Goal: Check status: Check status

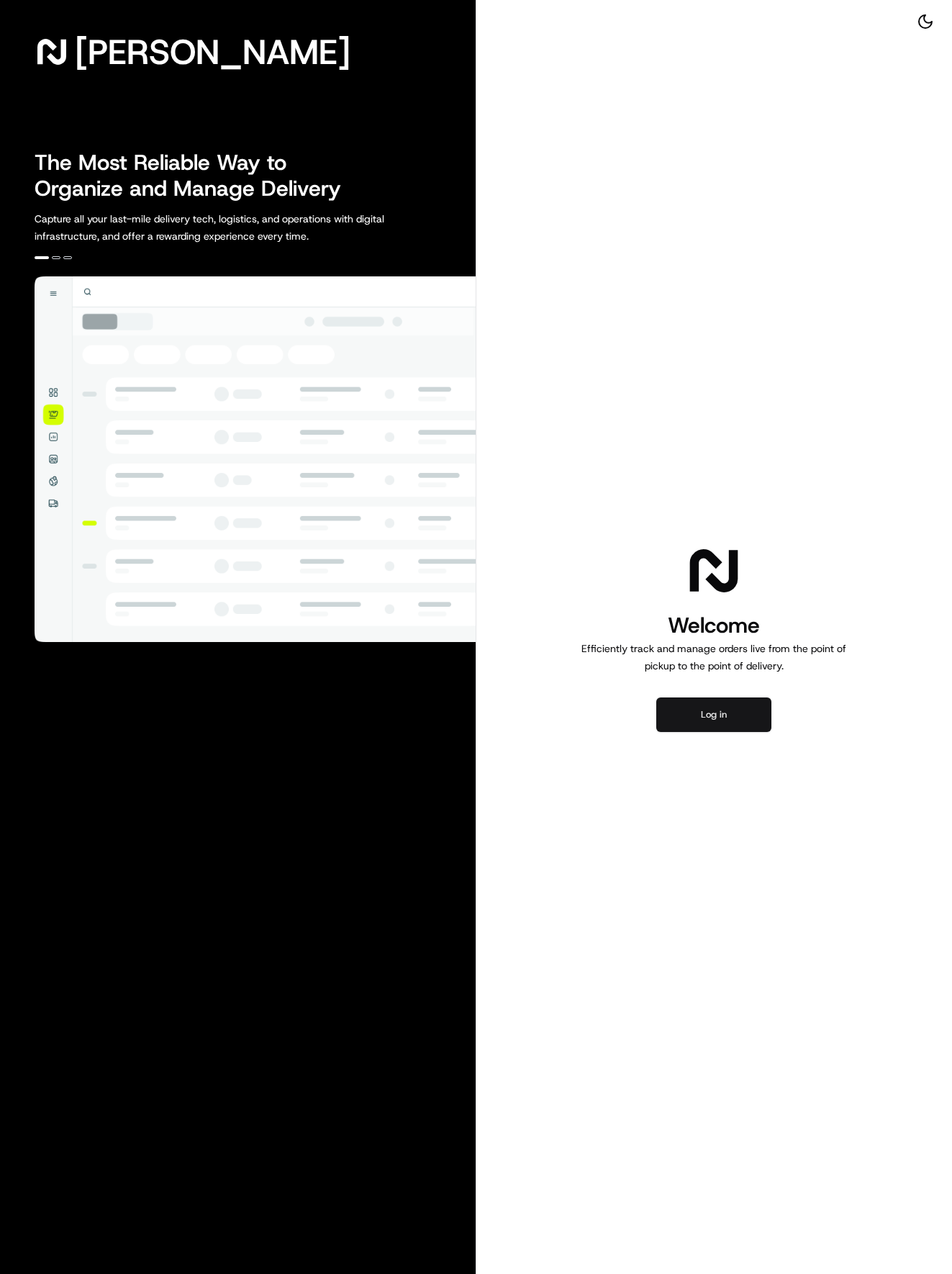
click at [706, 713] on button "Log in" at bounding box center [714, 715] width 115 height 35
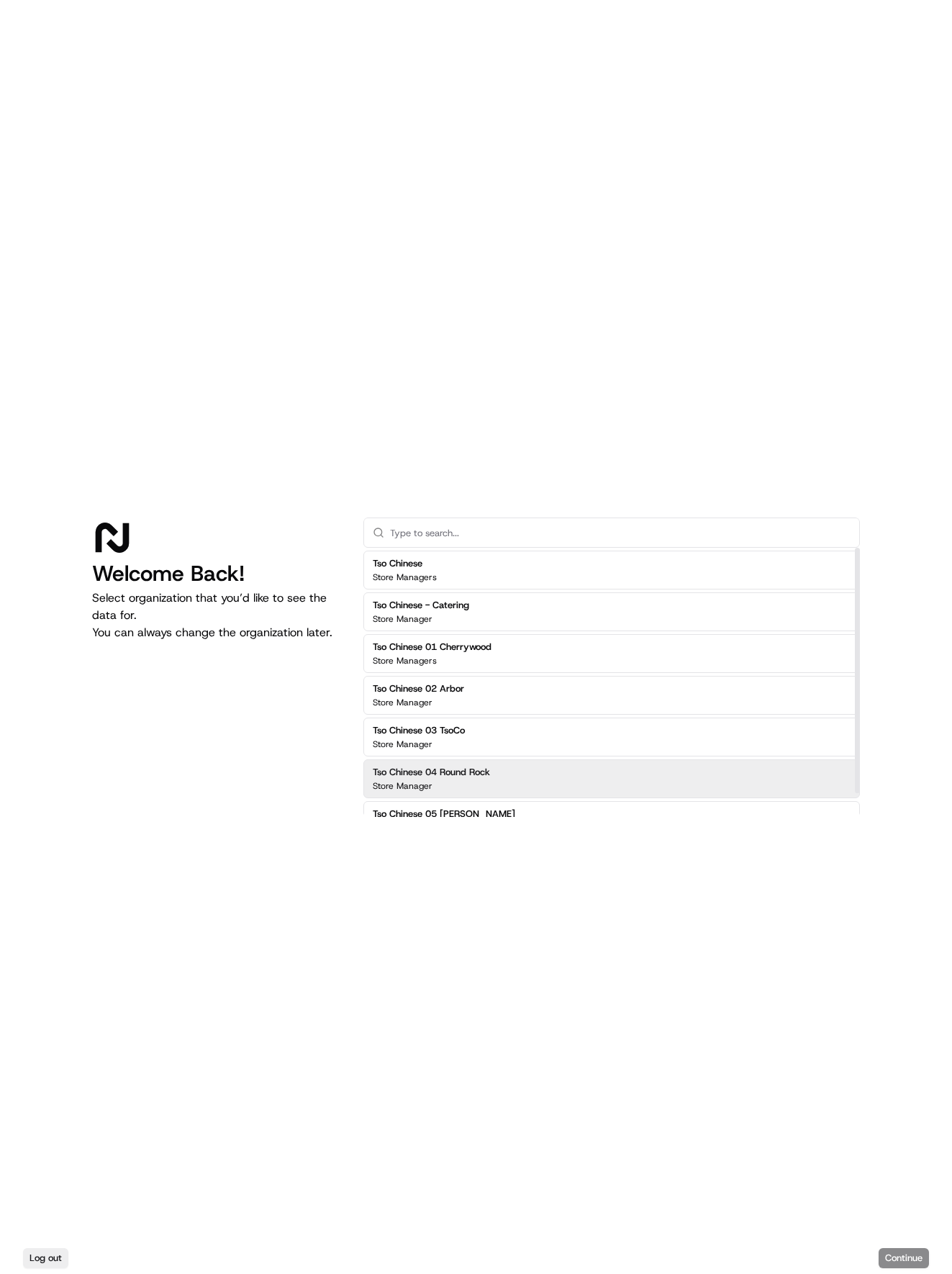
click at [477, 778] on h2 "Tso Chinese 04 Round Rock" at bounding box center [431, 772] width 117 height 13
click at [894, 1262] on button "Continue" at bounding box center [904, 1258] width 50 height 20
